Goal: Transaction & Acquisition: Purchase product/service

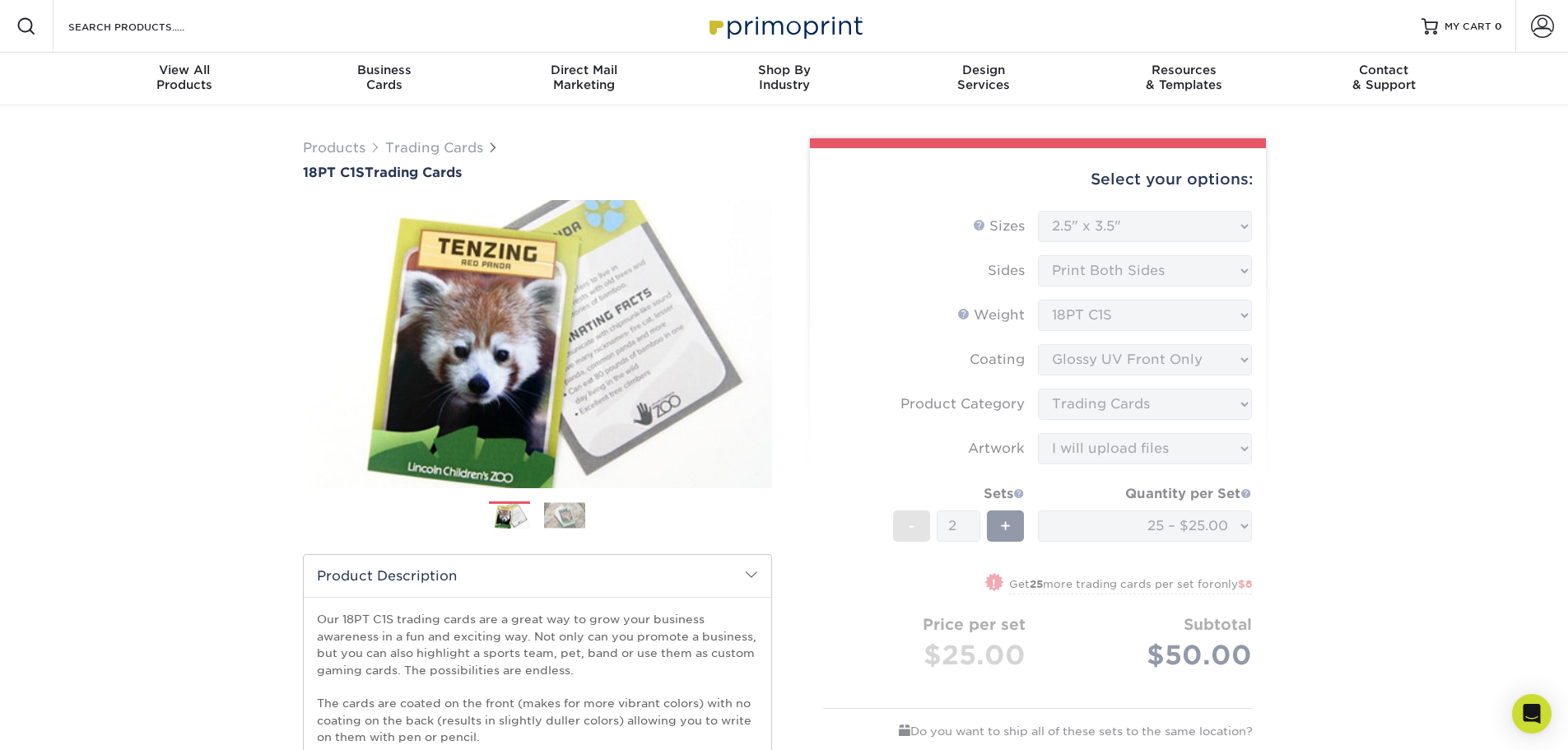
select select "2.50x3.50"
select select "c2f9bce9-36c2-409d-b101-c29d9d031e18"
select select "upload"
select select "08588386-0599-420e-8c79-4535039915a0"
select select "newaddress"
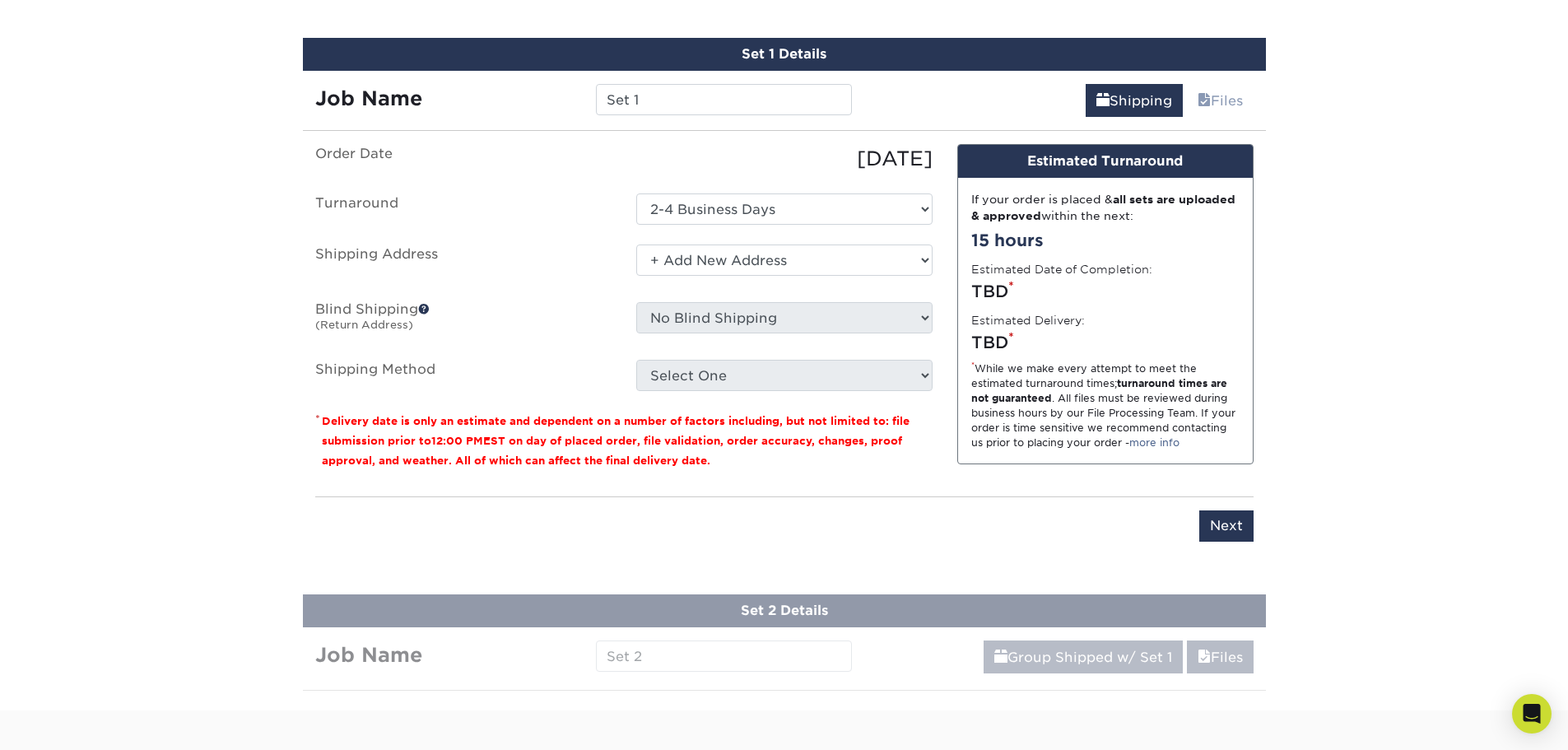
scroll to position [923, 0]
click at [823, 255] on select "Select One + Add New Address - Login" at bounding box center [784, 259] width 296 height 32
click at [824, 255] on select "Select One + Add New Address - Login" at bounding box center [784, 259] width 296 height 32
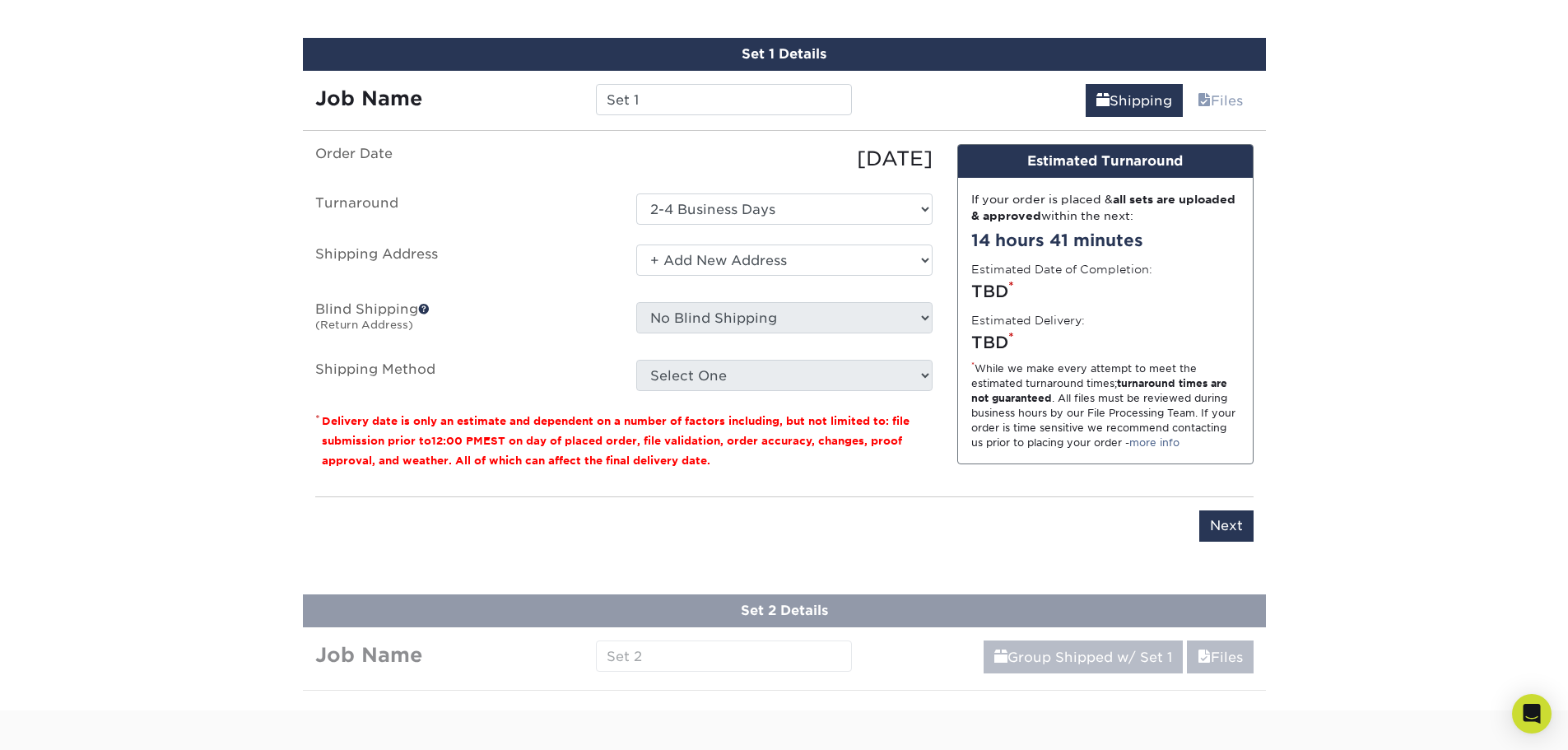
click at [755, 336] on div "No Blind Shipping + Add New Address" at bounding box center [784, 321] width 321 height 38
